Goal: Find specific page/section: Find specific page/section

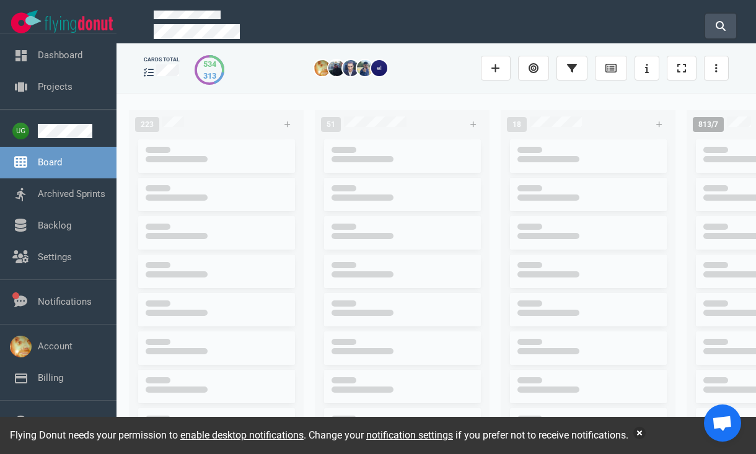
click at [730, 23] on button at bounding box center [720, 26] width 31 height 25
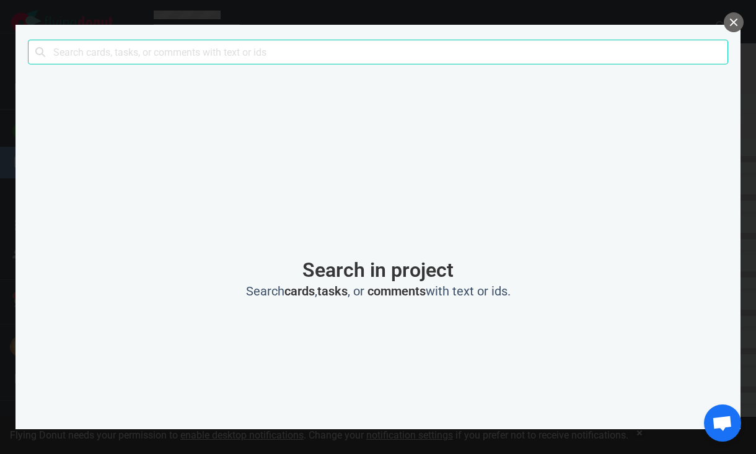
click at [517, 46] on input "text" at bounding box center [378, 52] width 700 height 25
type input "m"
type input "comsys"
click button "Search" at bounding box center [0, 0] width 0 height 0
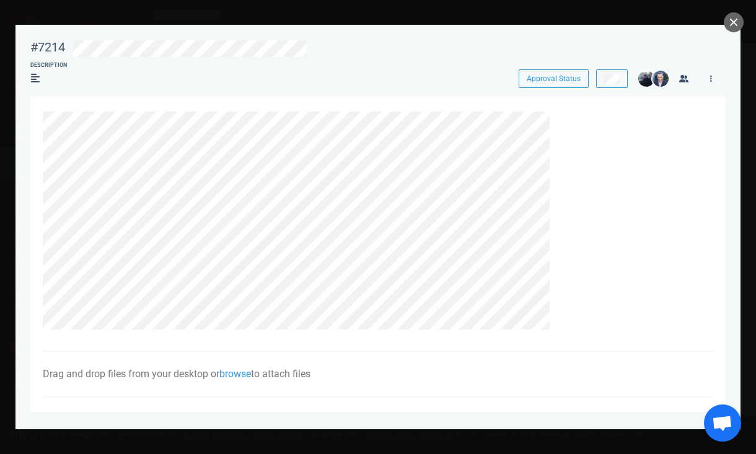
click at [740, 11] on div at bounding box center [378, 227] width 756 height 454
click at [734, 20] on button "close" at bounding box center [734, 22] width 20 height 20
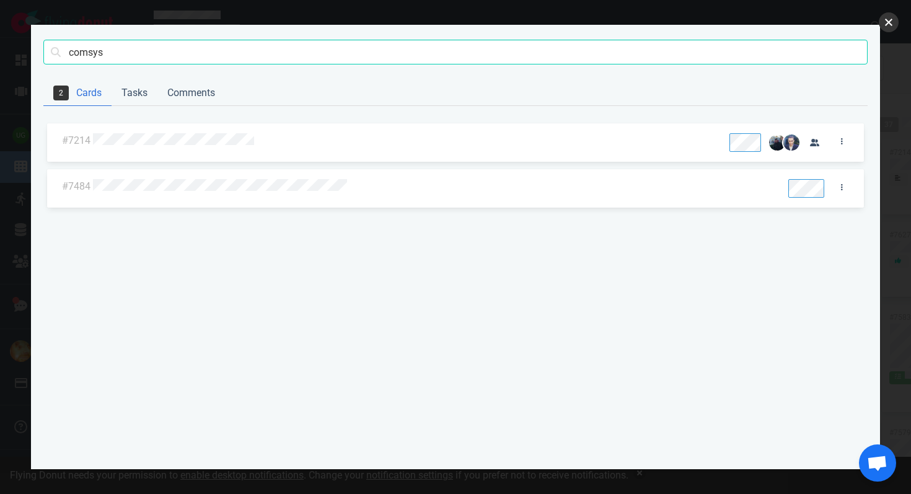
click at [755, 22] on button "close" at bounding box center [889, 22] width 20 height 20
